Goal: Navigation & Orientation: Find specific page/section

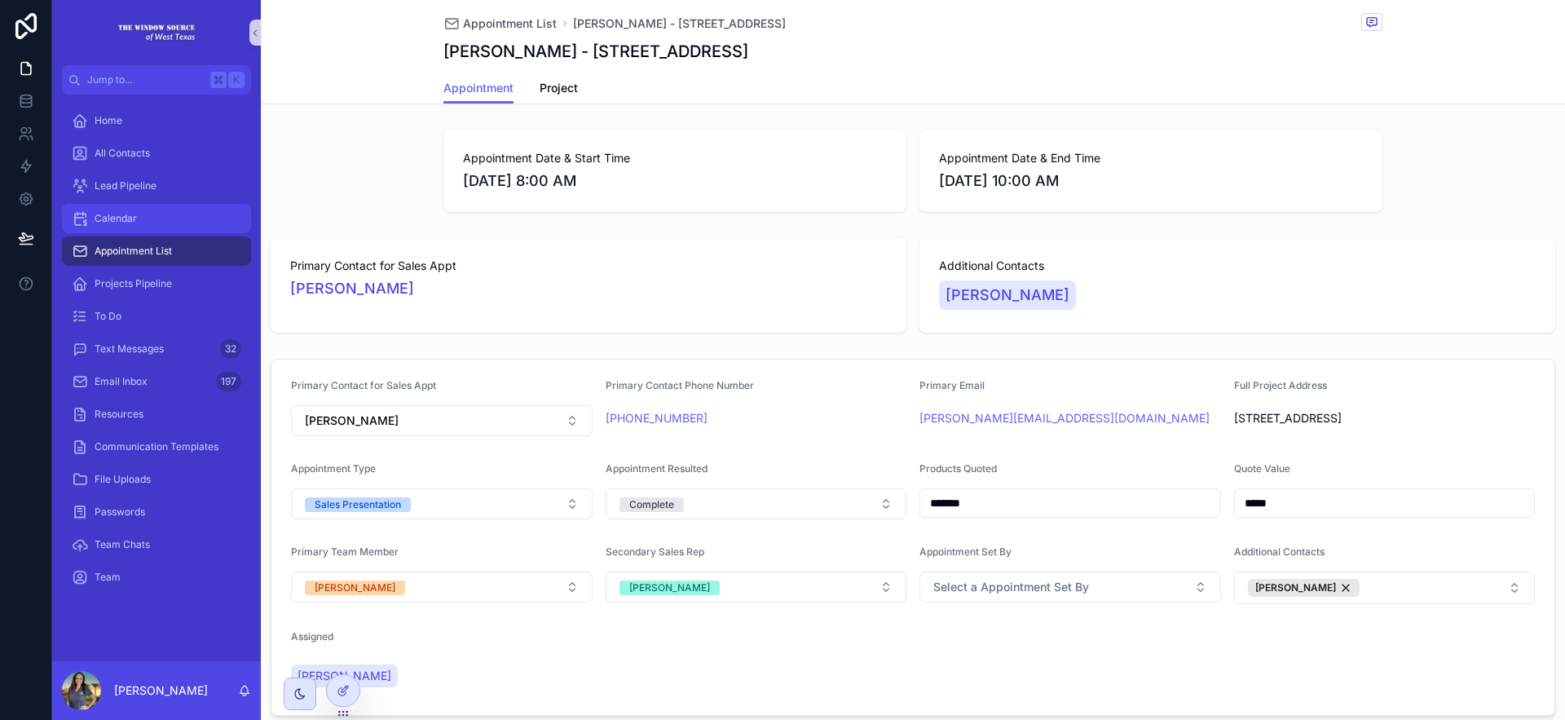
click at [176, 223] on div "Calendar" at bounding box center [157, 218] width 170 height 26
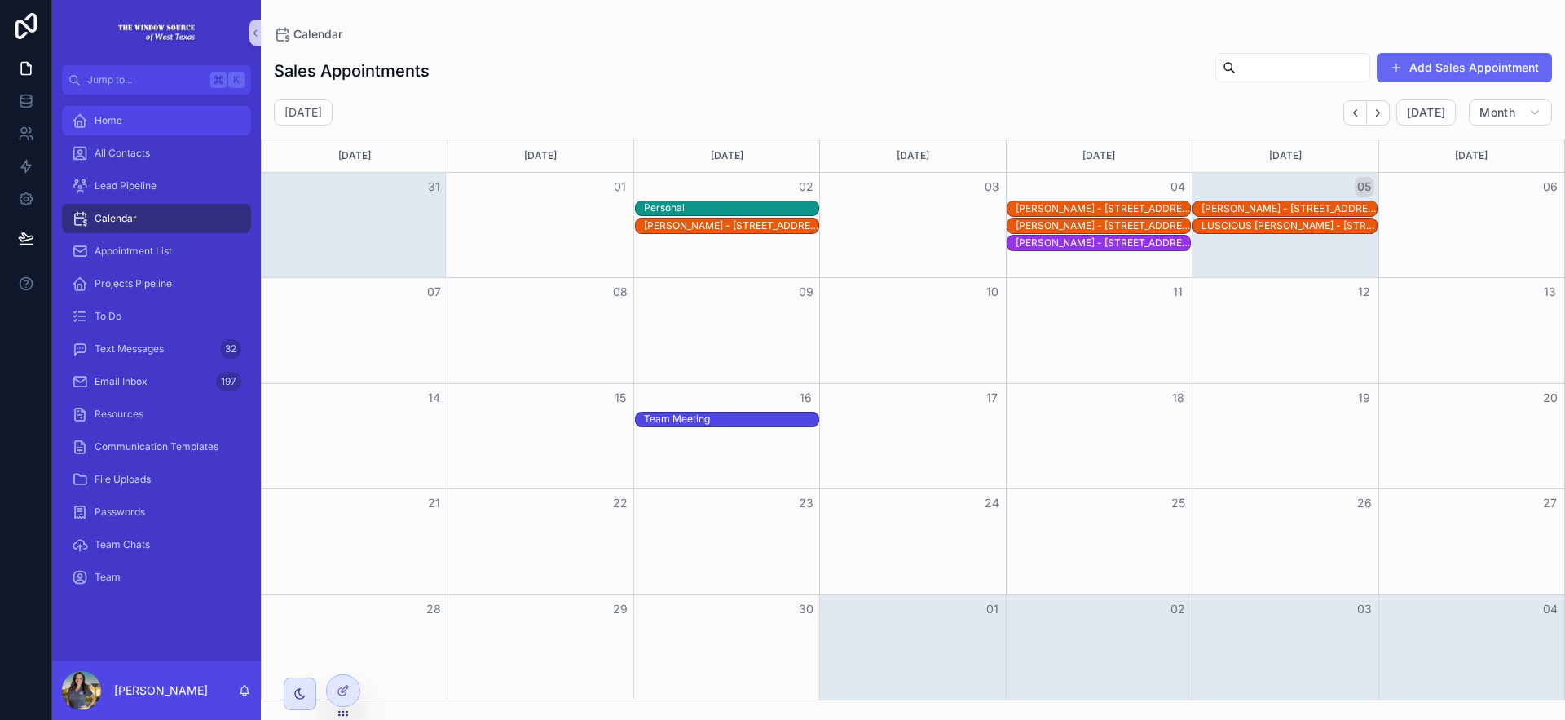
click at [163, 119] on div "Home" at bounding box center [157, 121] width 170 height 26
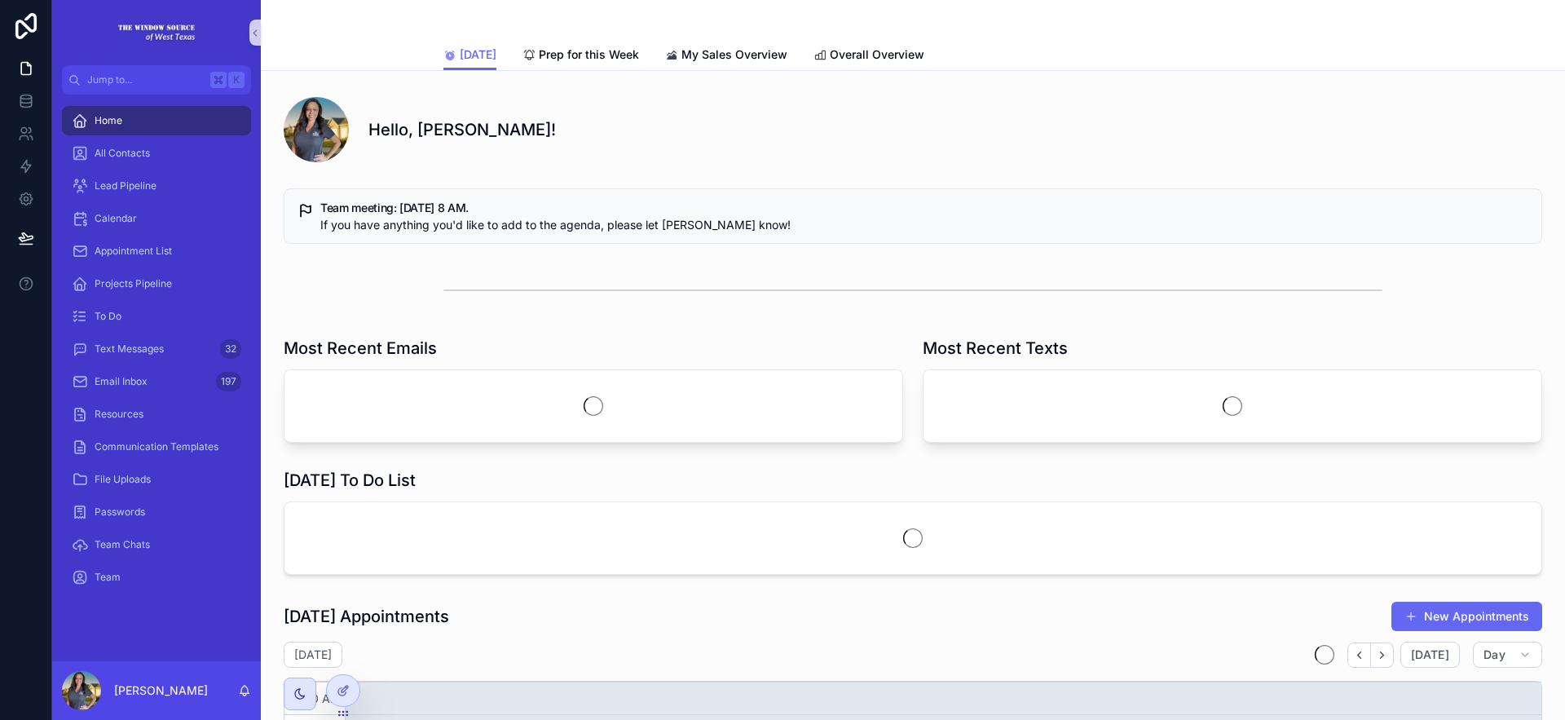
scroll to position [390, 0]
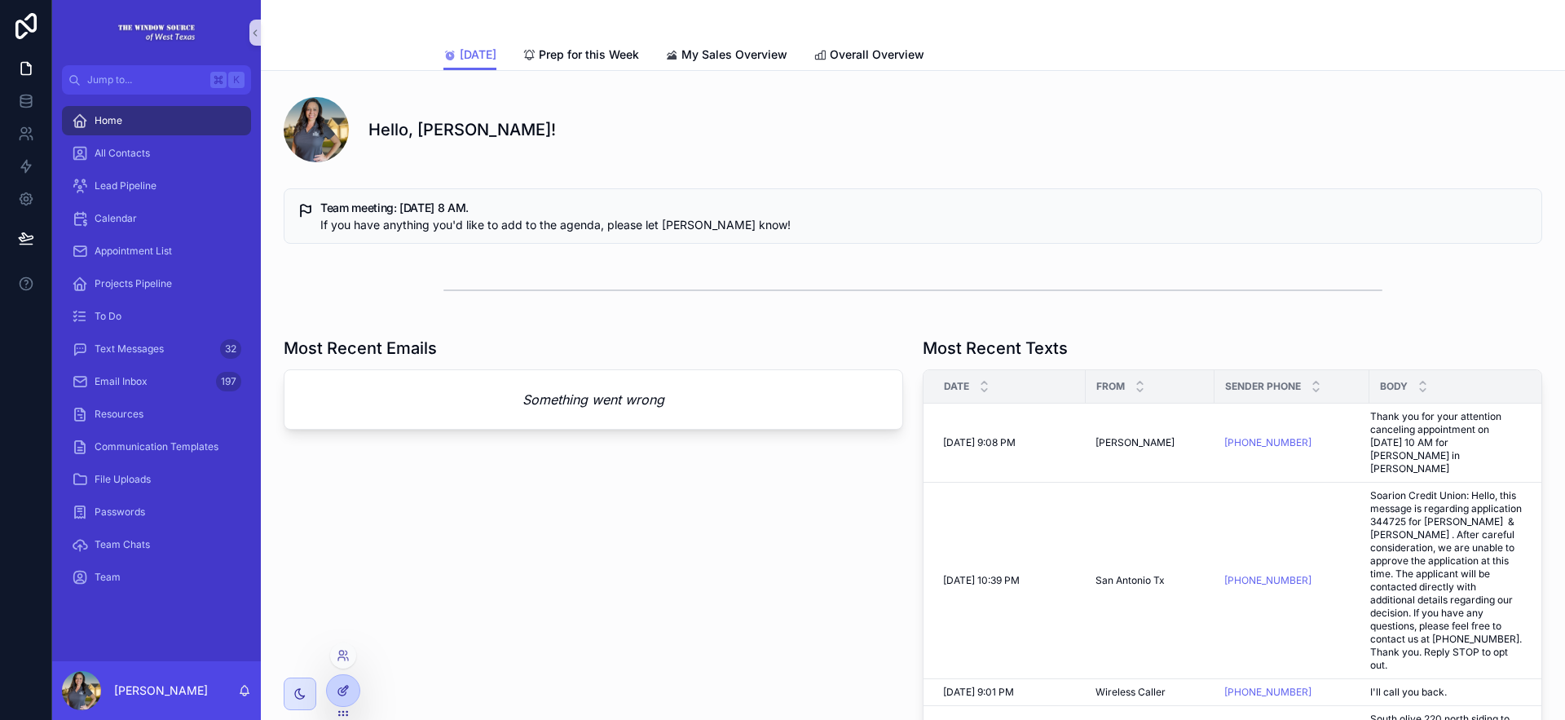
click at [346, 691] on icon at bounding box center [341, 691] width 7 height 7
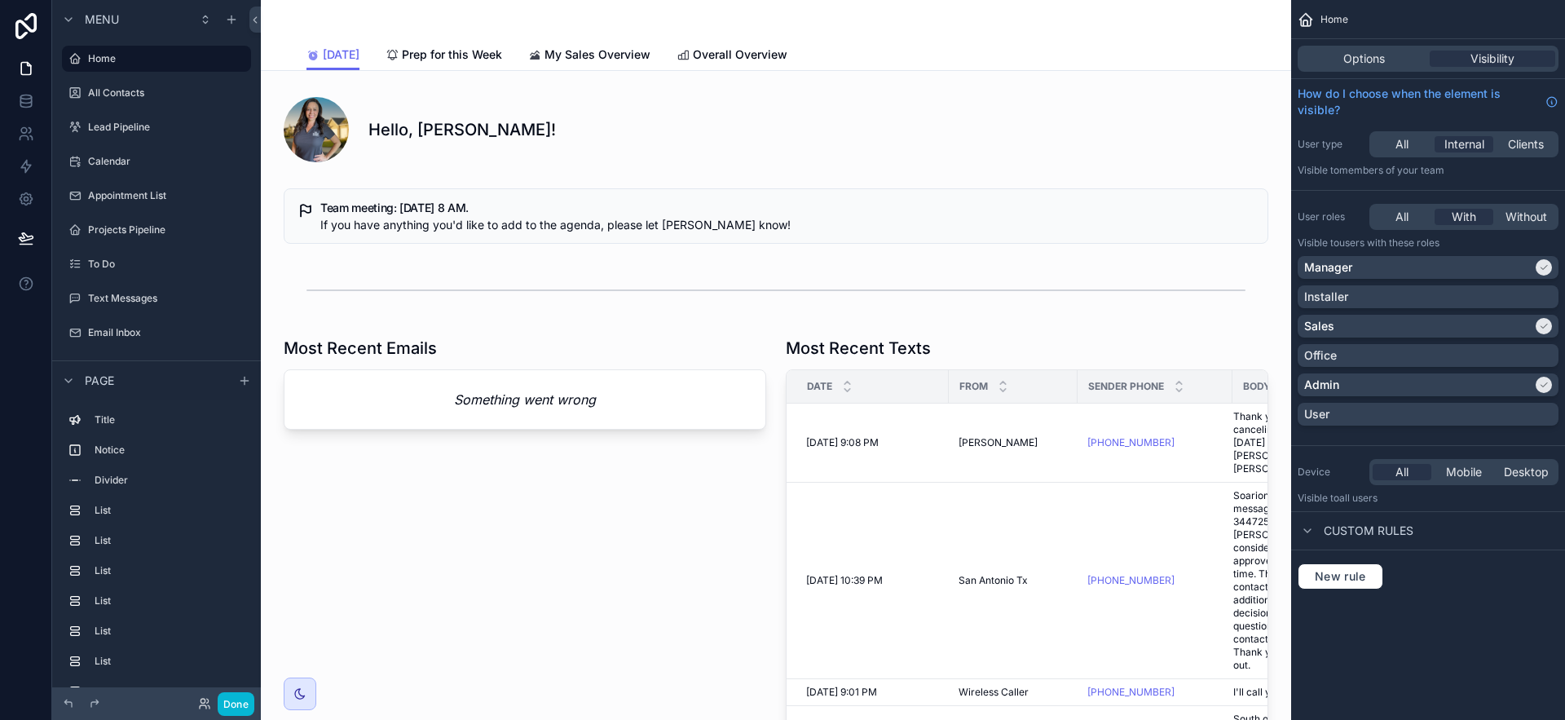
click at [206, 710] on div "Done" at bounding box center [221, 704] width 65 height 24
click at [204, 703] on icon at bounding box center [204, 703] width 13 height 13
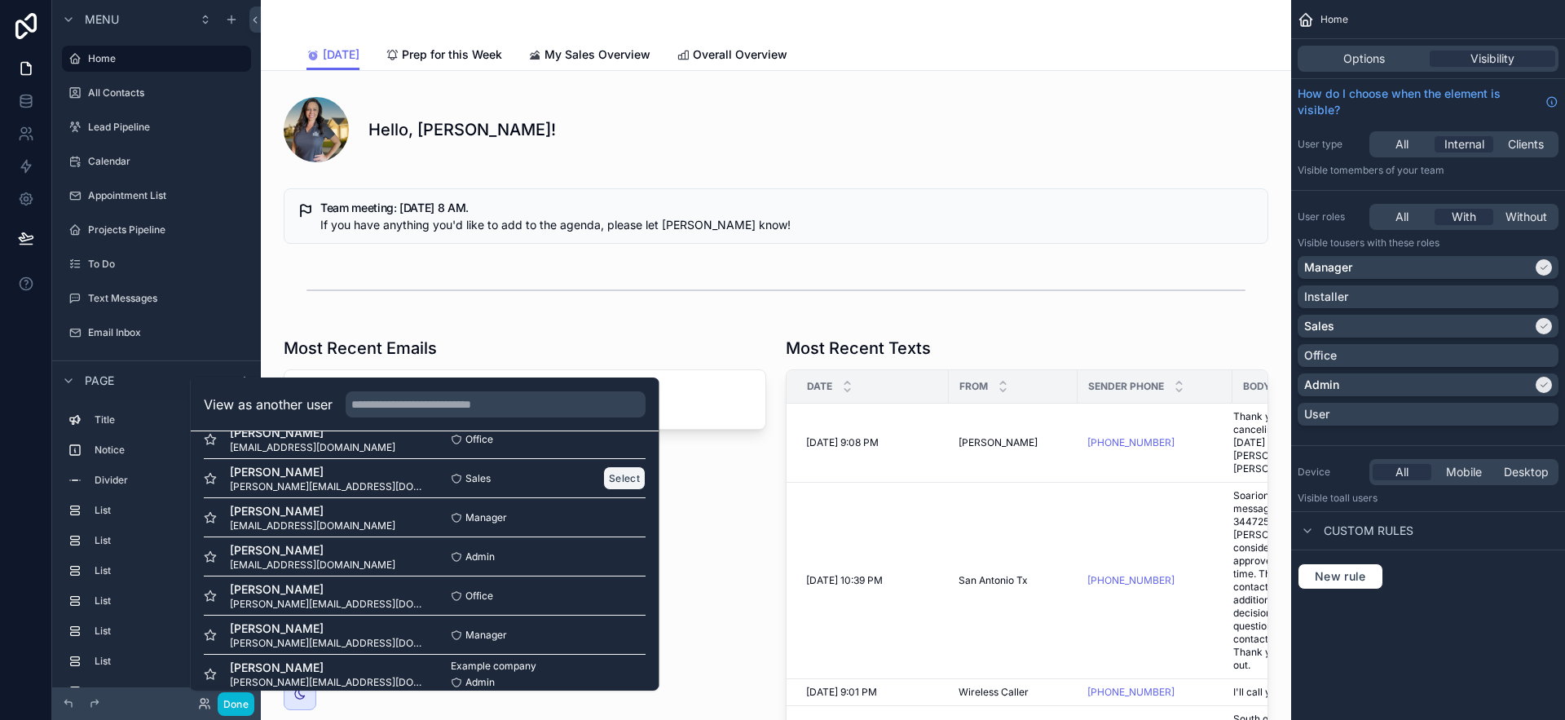
scroll to position [441, 0]
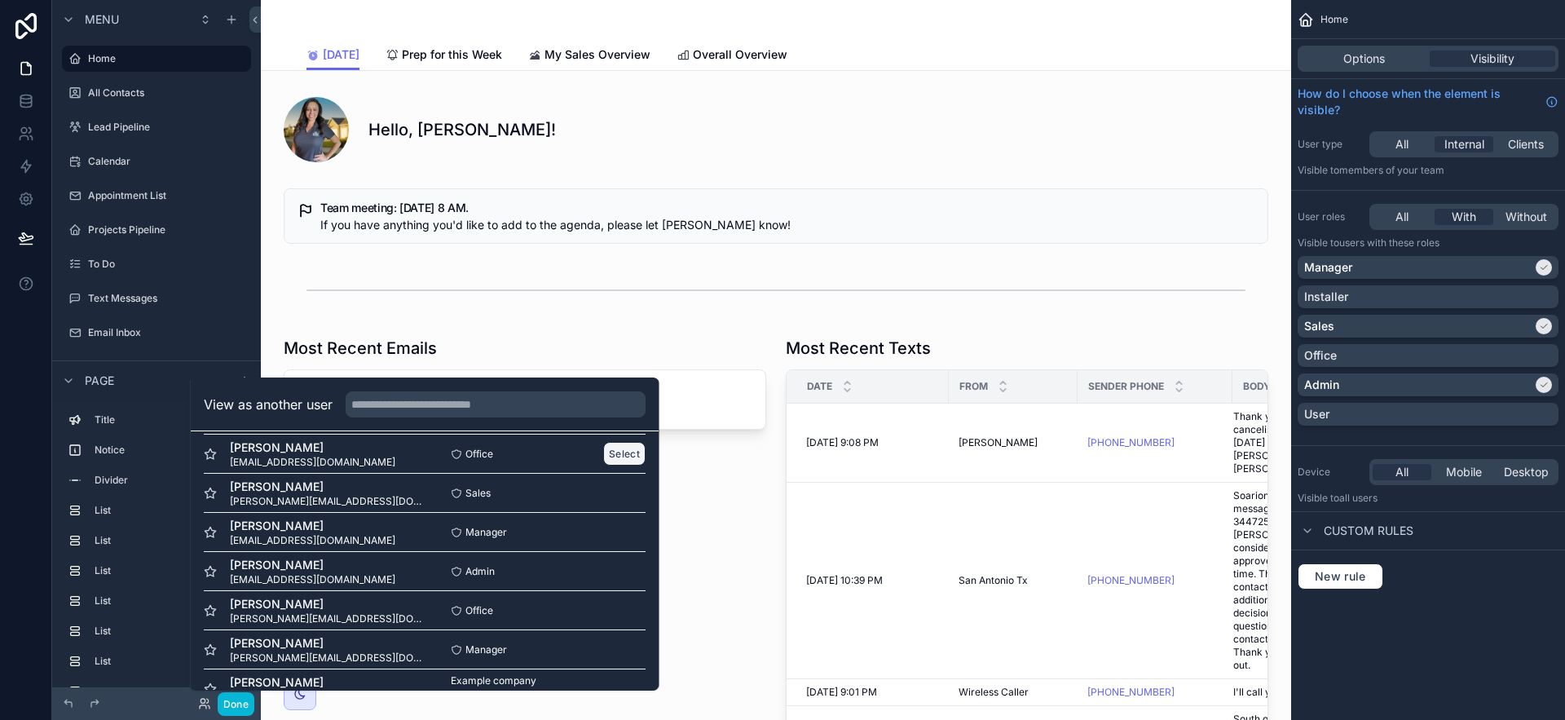
click at [603, 462] on button "Select" at bounding box center [624, 454] width 42 height 24
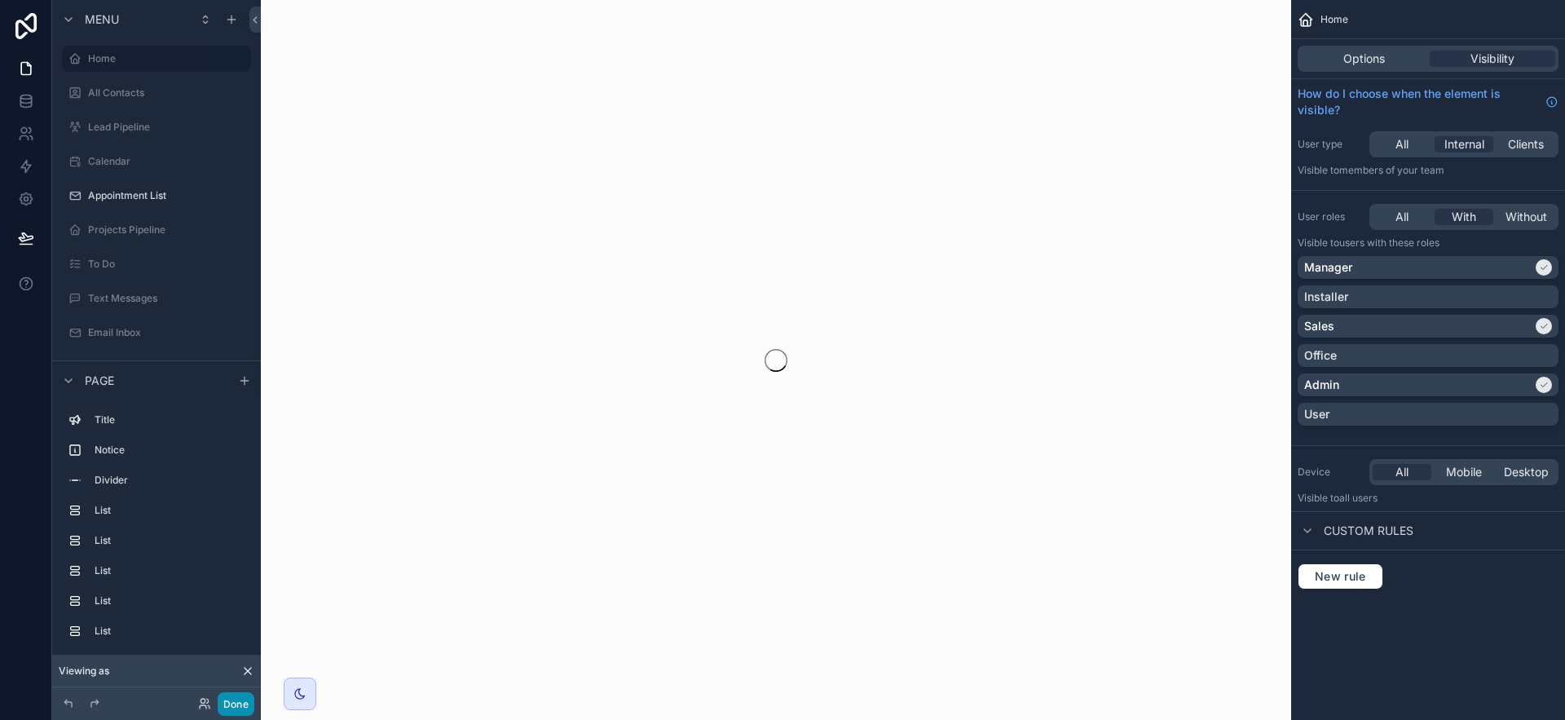
click at [243, 699] on button "Done" at bounding box center [236, 704] width 37 height 24
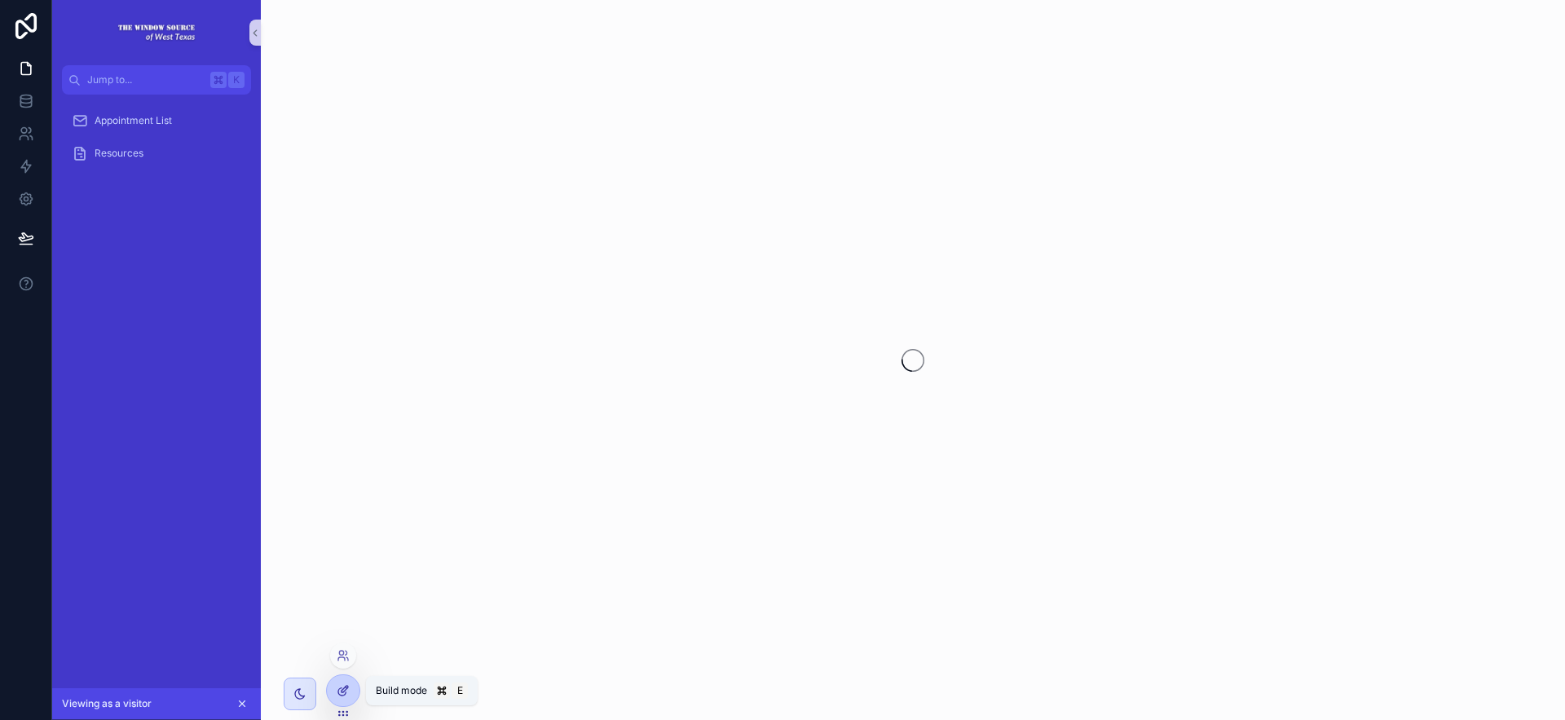
click at [334, 690] on div at bounding box center [343, 690] width 33 height 31
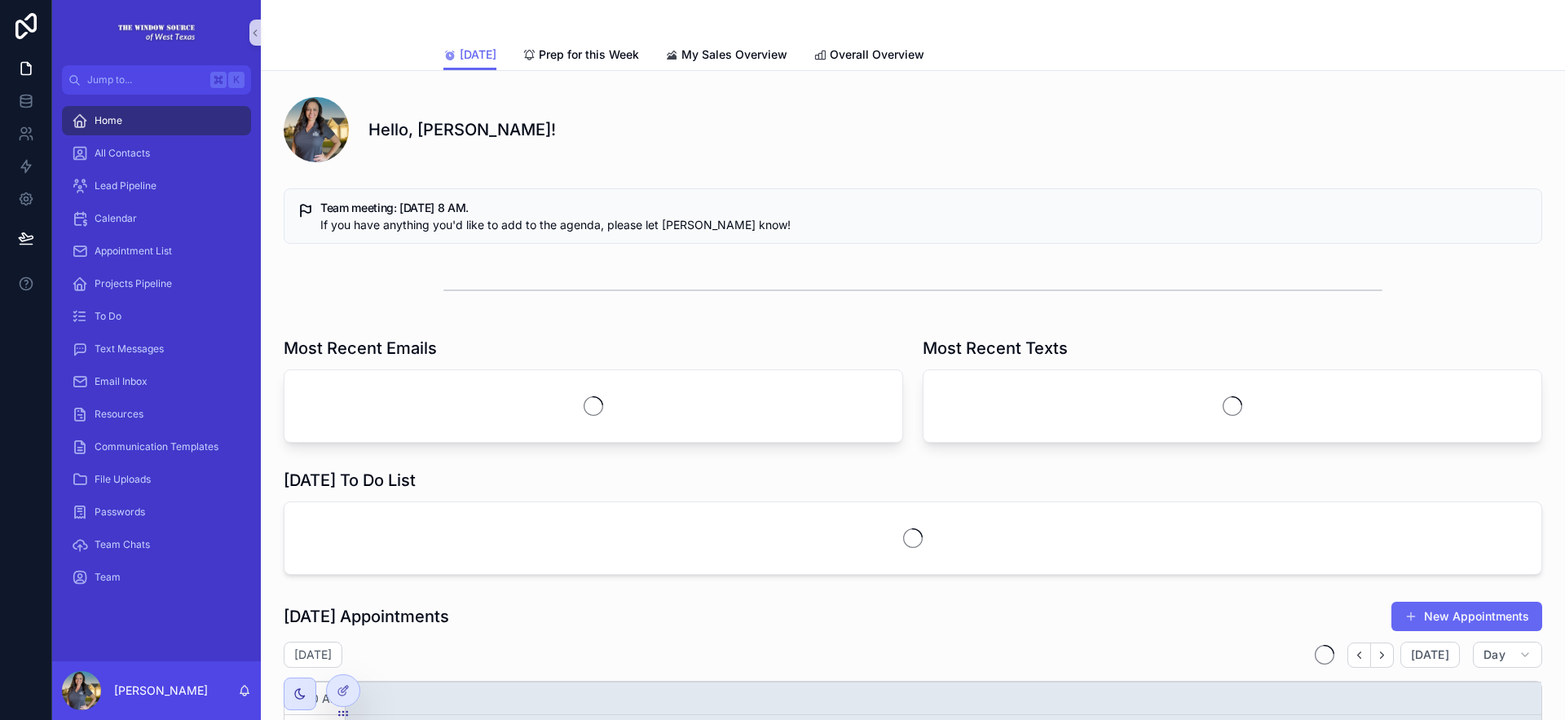
scroll to position [390, 0]
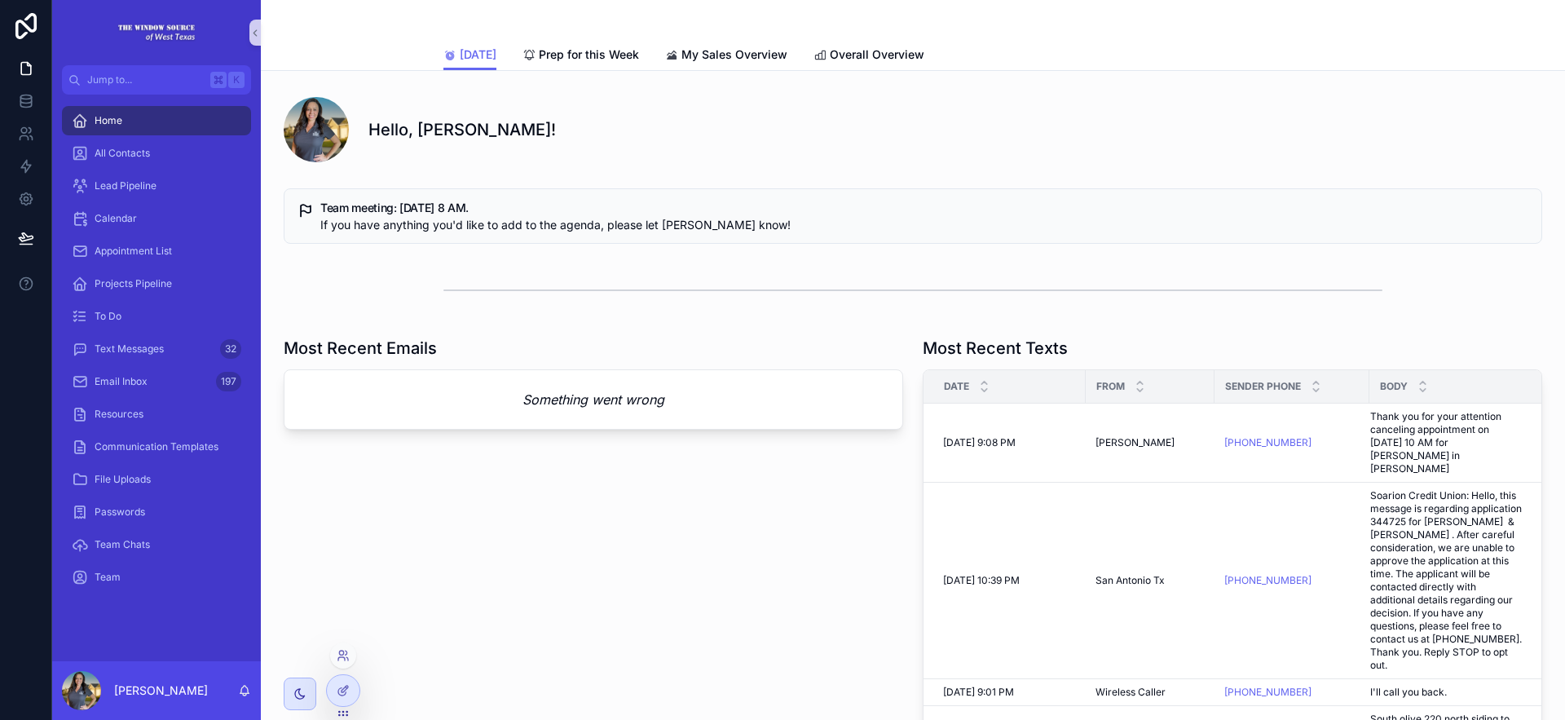
click at [359, 687] on div "Jump to... K Home All Contacts Lead Pipeline Calendar Appointment List Projects…" at bounding box center [808, 360] width 1513 height 720
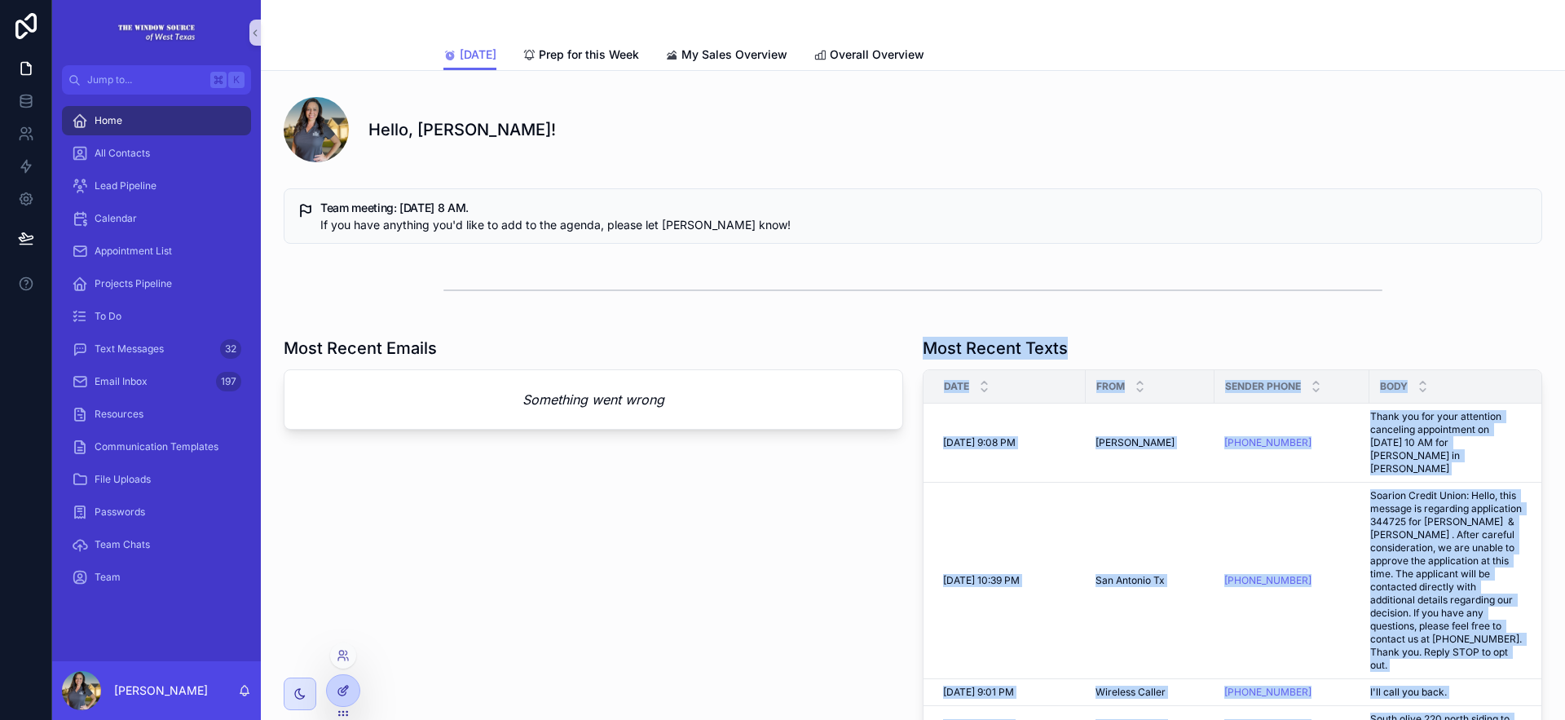
click at [348, 690] on icon at bounding box center [343, 690] width 13 height 13
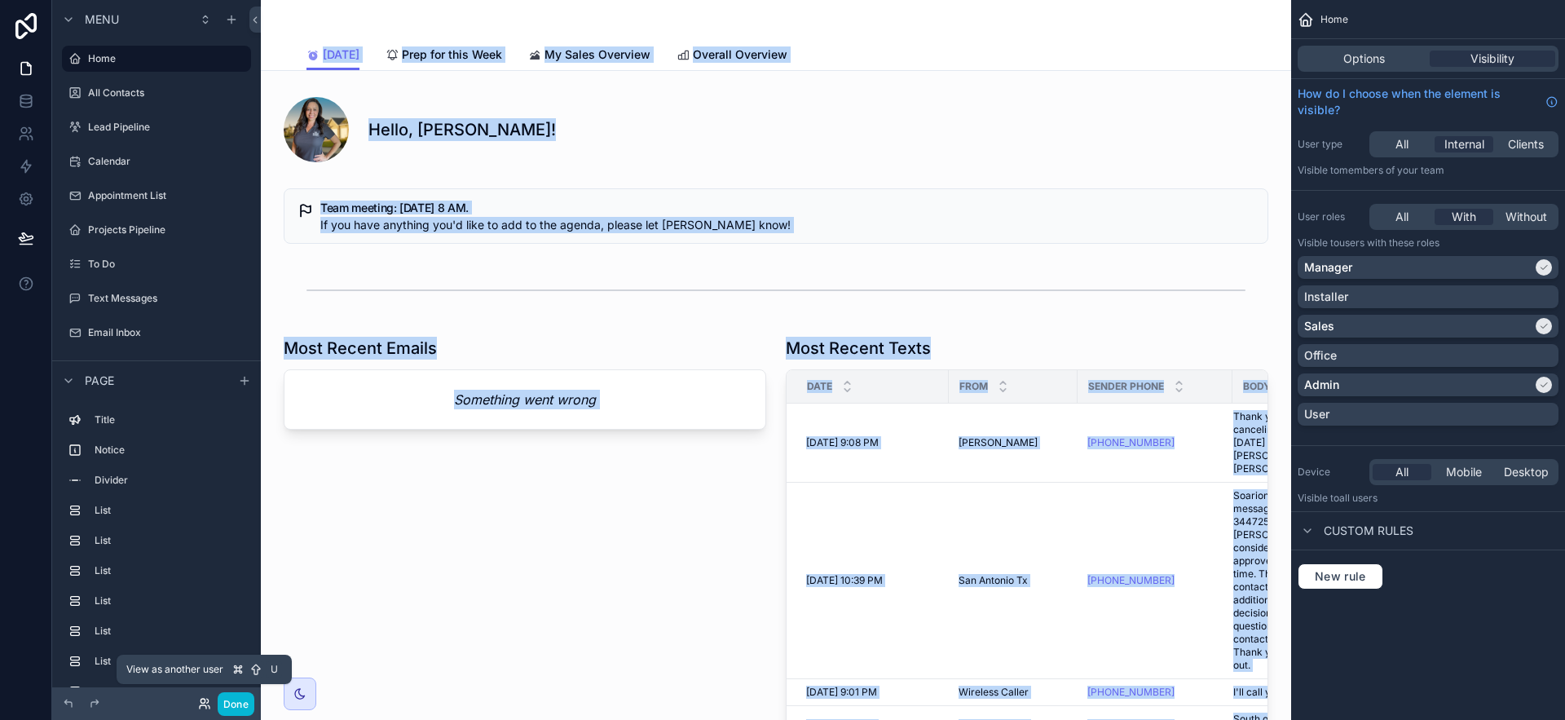
click at [201, 699] on icon at bounding box center [203, 701] width 4 height 4
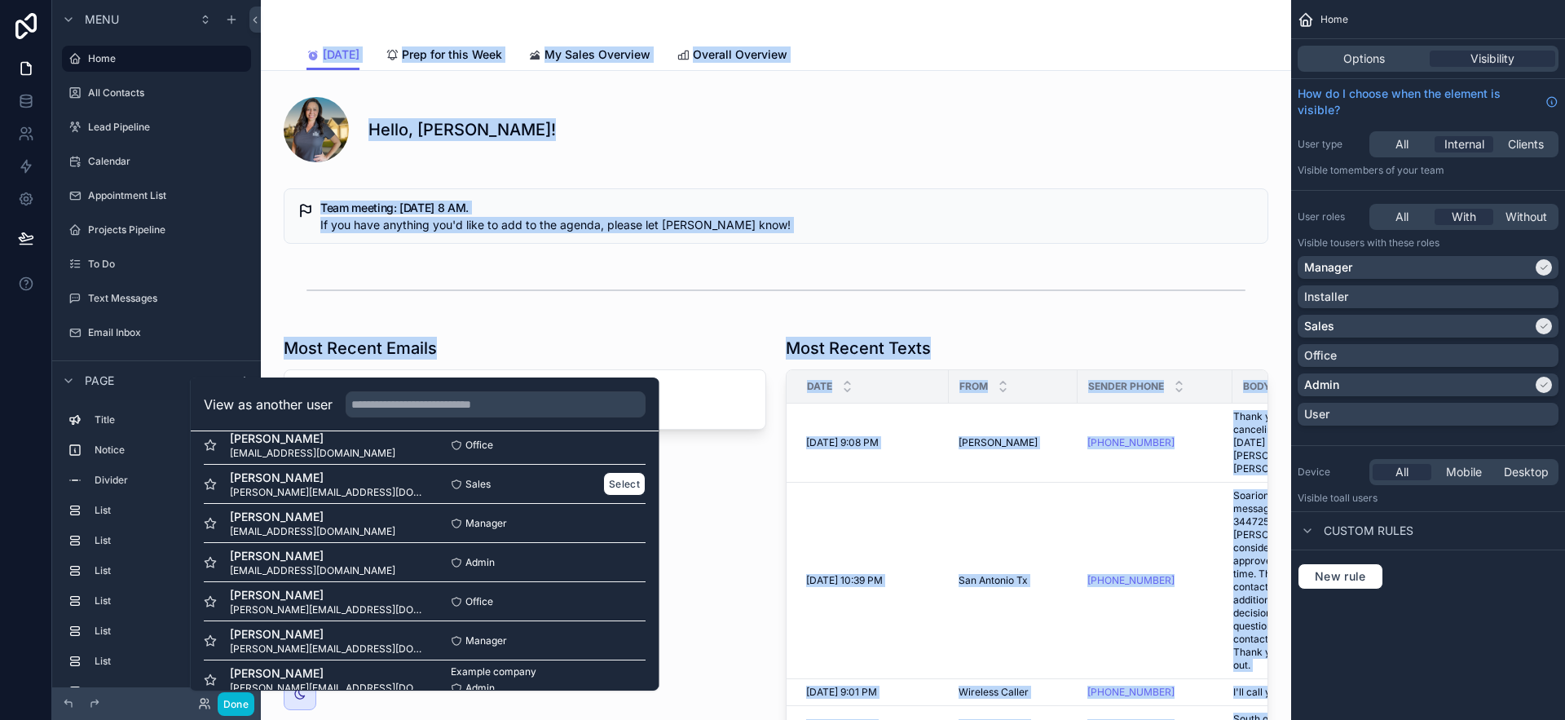
scroll to position [439, 0]
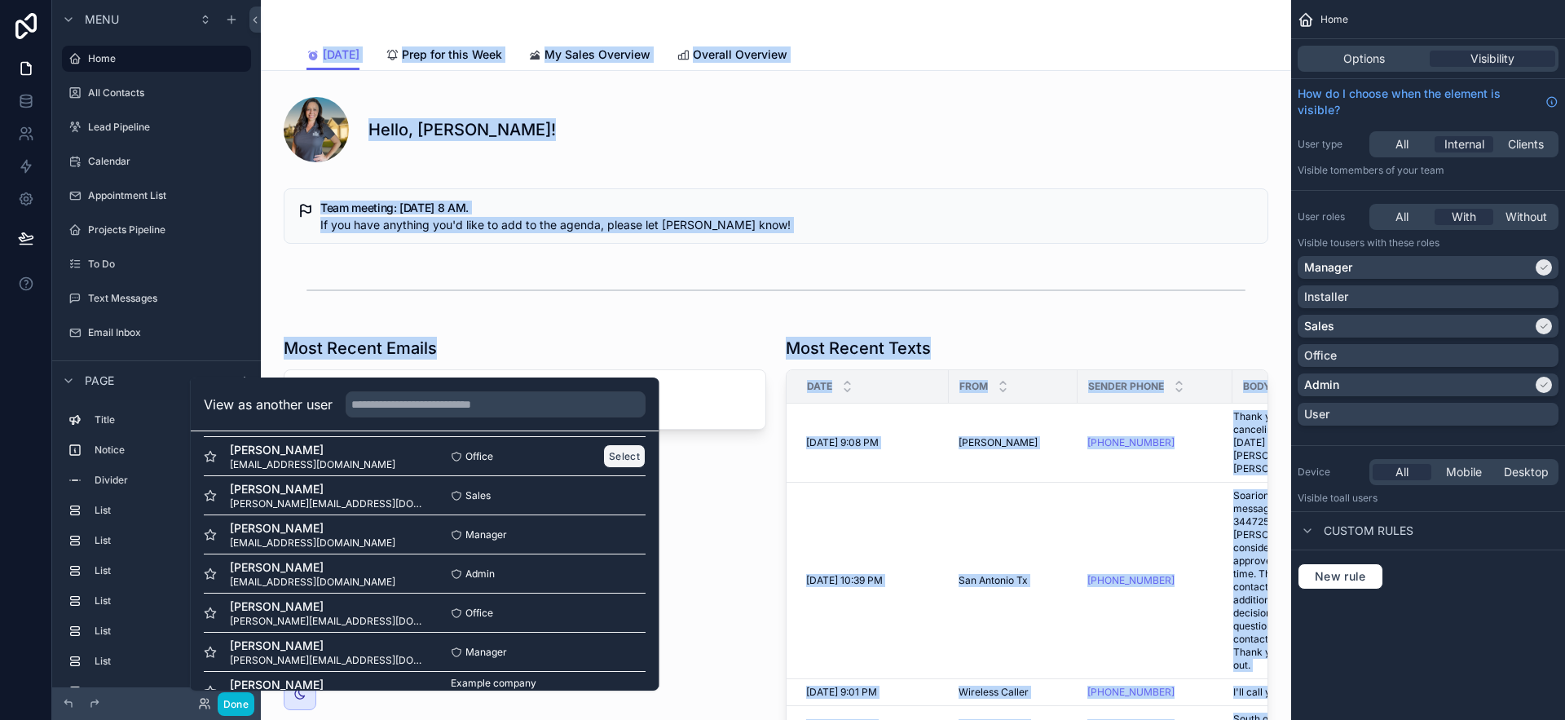
click at [606, 452] on button "Select" at bounding box center [624, 456] width 42 height 24
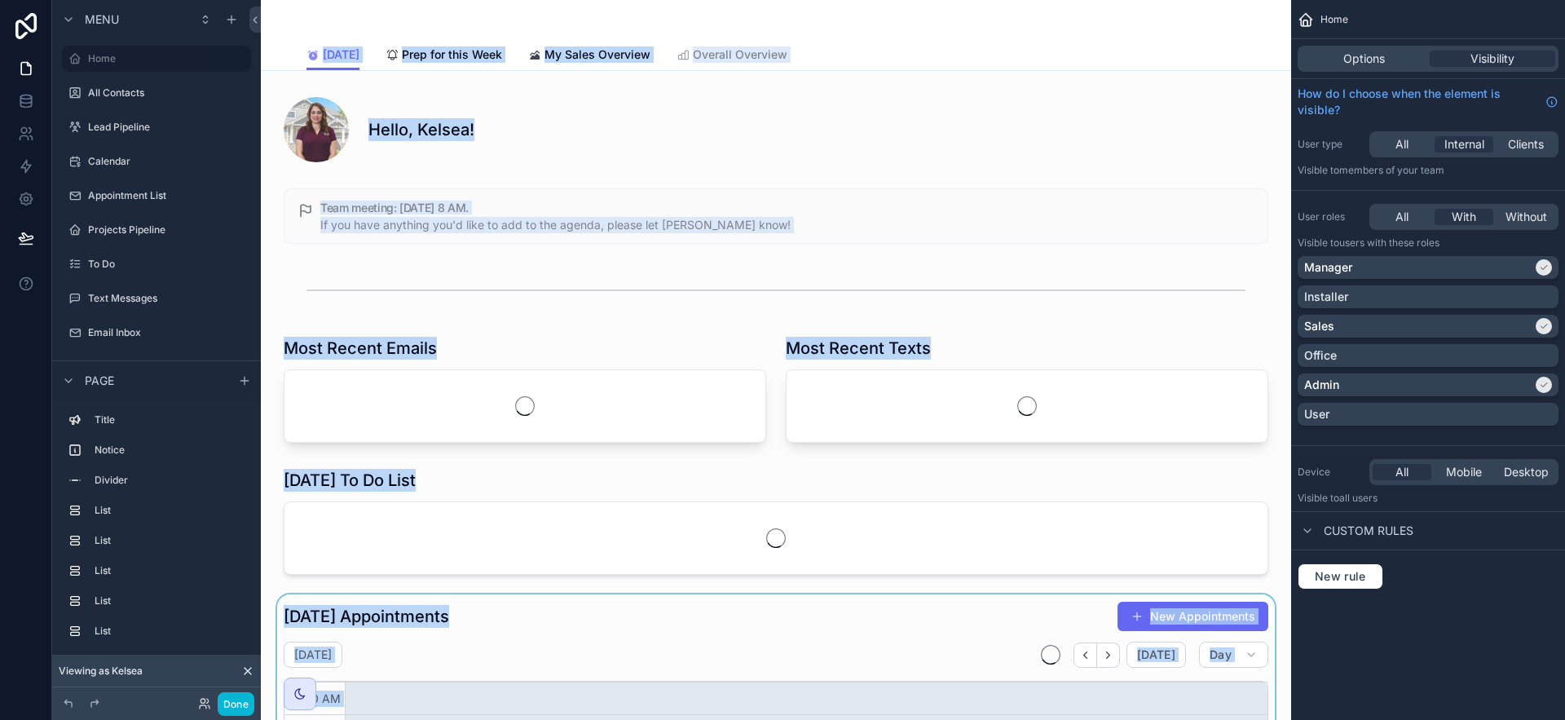
scroll to position [390, 0]
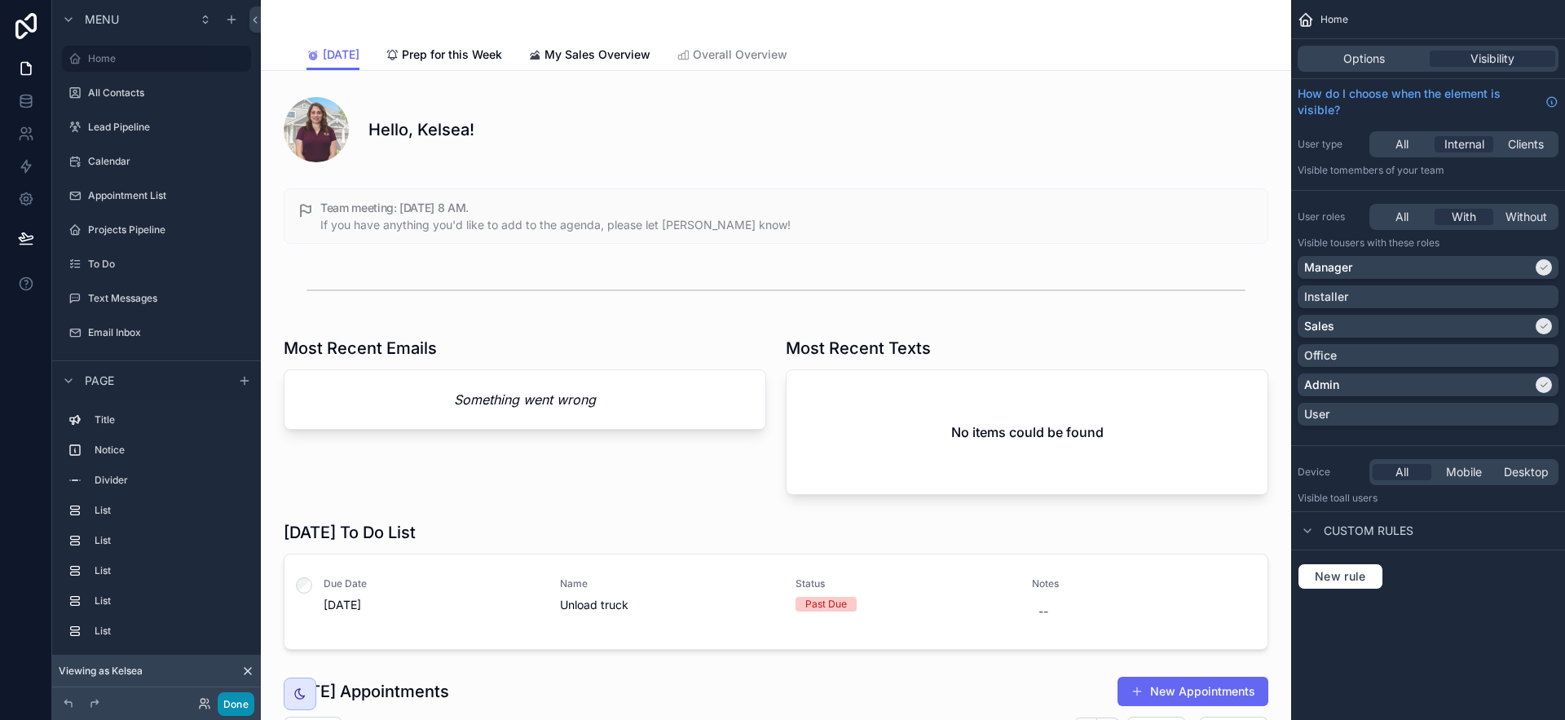
click at [248, 700] on button "Done" at bounding box center [236, 704] width 37 height 24
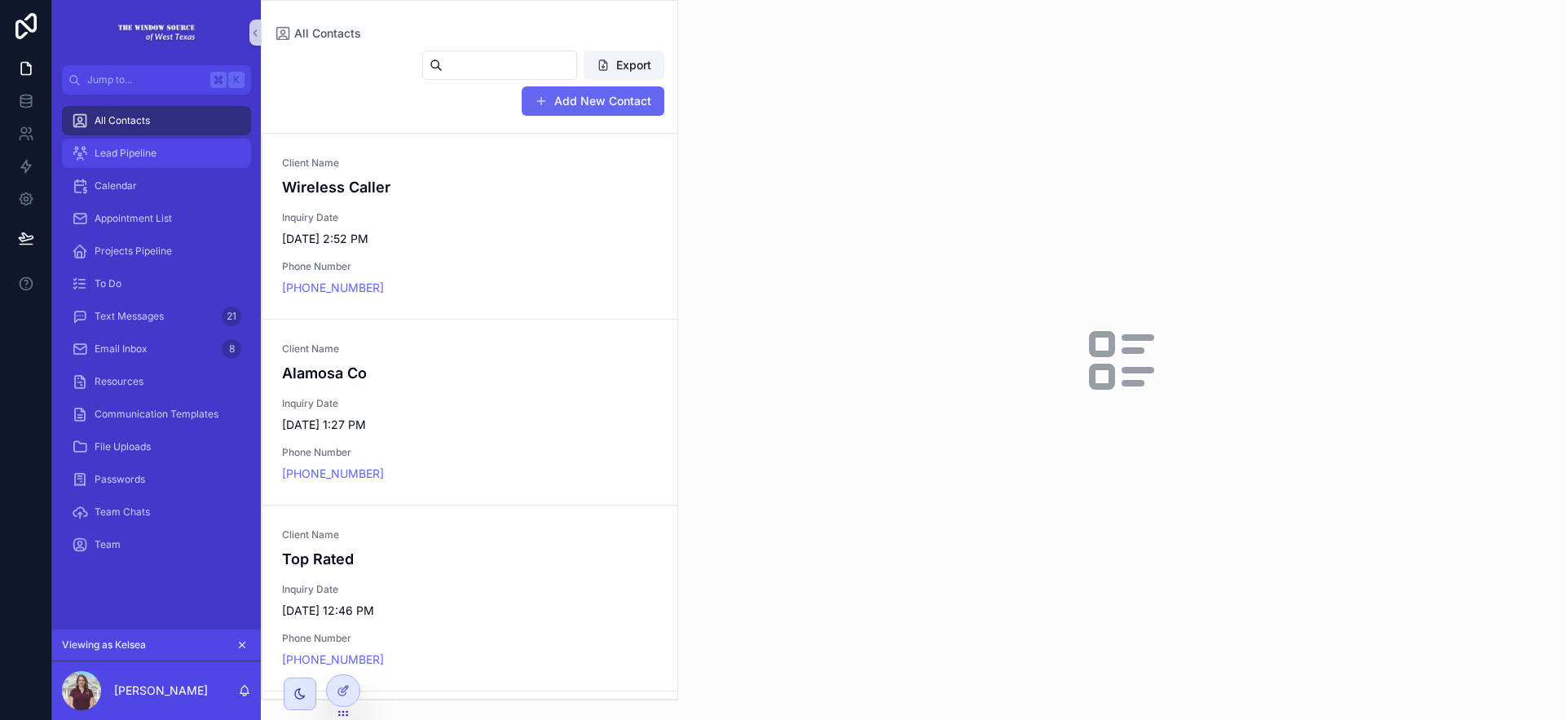
click at [119, 158] on span "Lead Pipeline" at bounding box center [126, 153] width 62 height 13
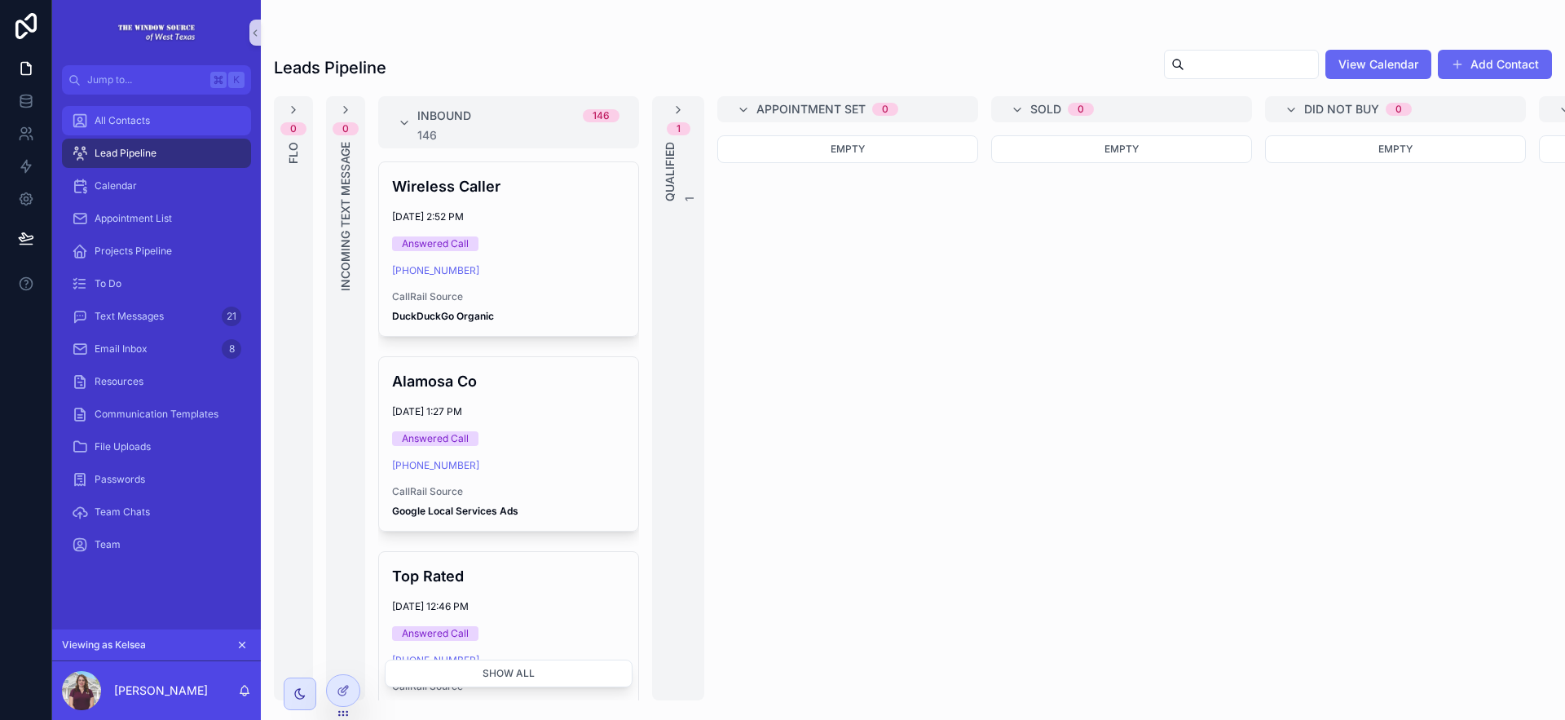
click at [119, 121] on span "All Contacts" at bounding box center [122, 120] width 55 height 13
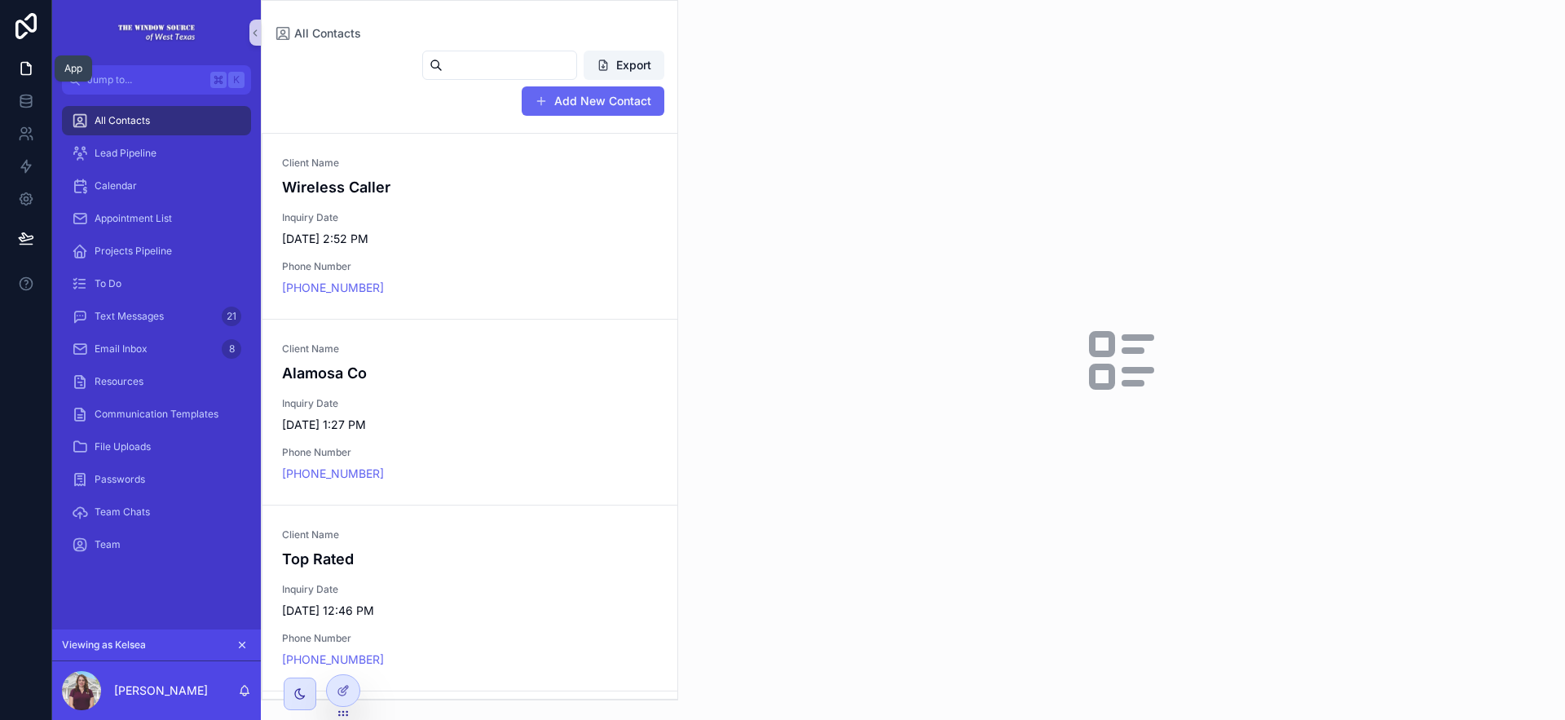
click at [27, 73] on icon at bounding box center [26, 68] width 16 height 16
click at [327, 694] on div at bounding box center [343, 690] width 33 height 31
click at [331, 694] on div at bounding box center [343, 690] width 33 height 31
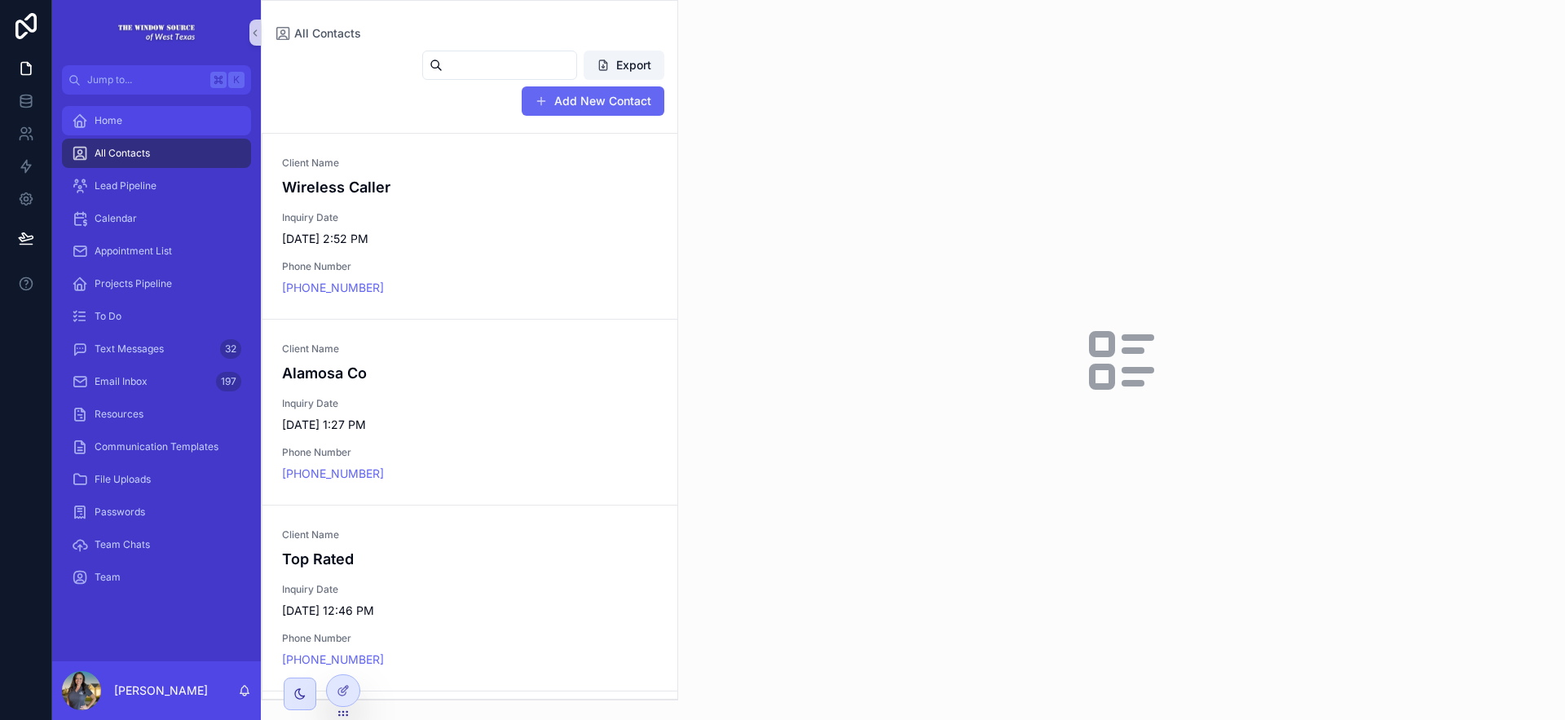
click at [154, 119] on div "Home" at bounding box center [157, 121] width 170 height 26
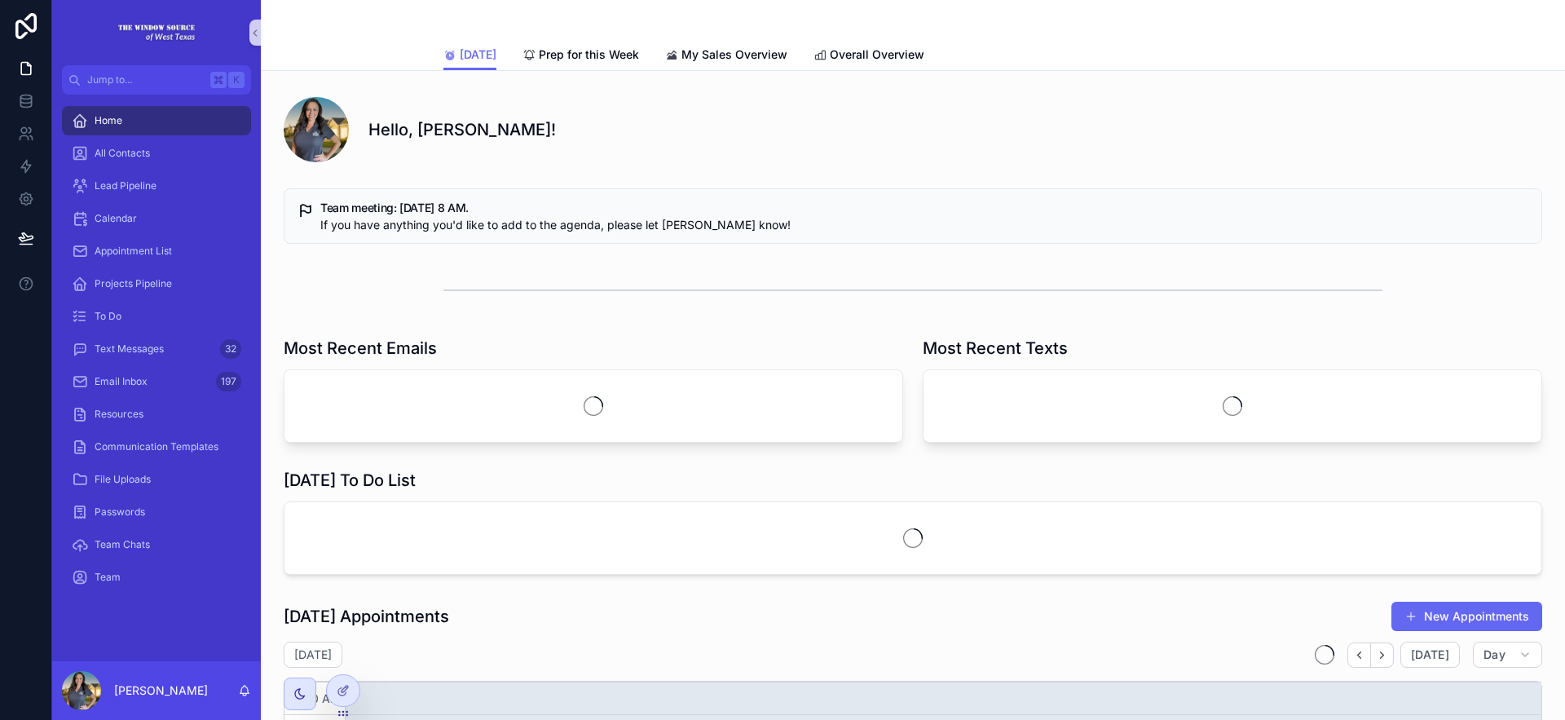
scroll to position [390, 0]
